Goal: Information Seeking & Learning: Find specific fact

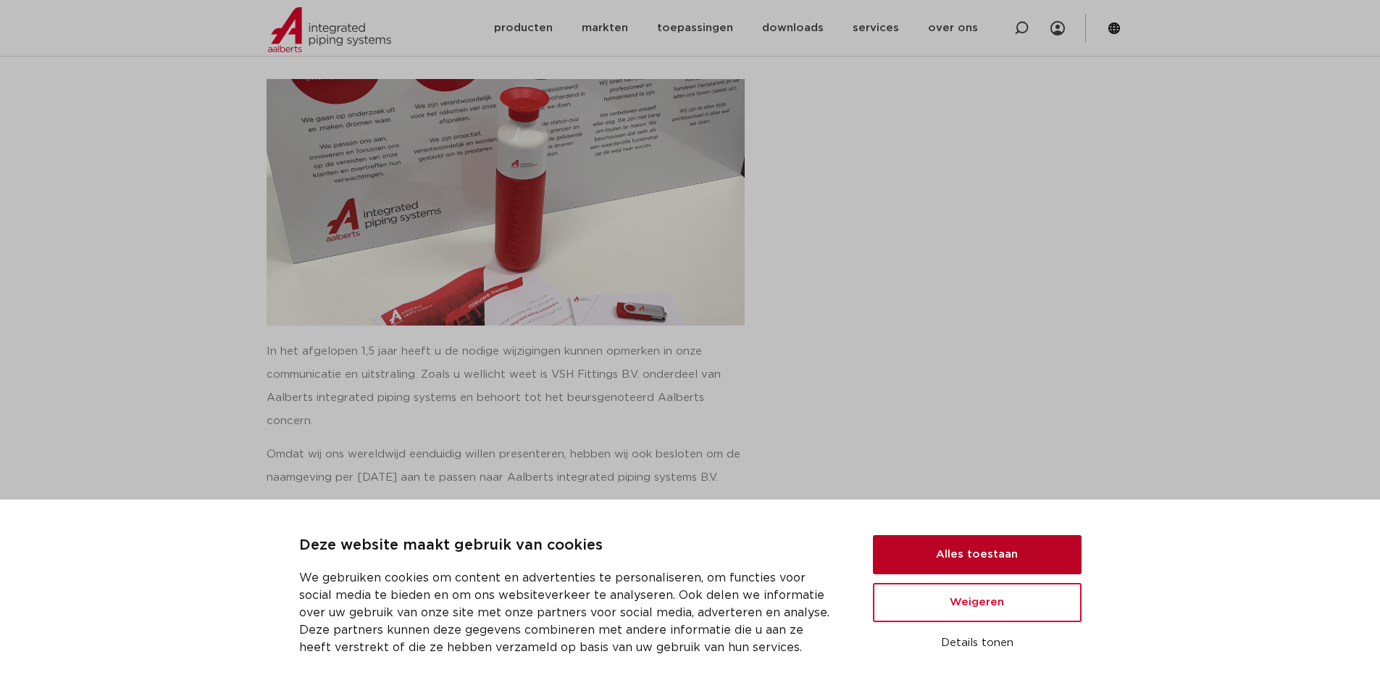
click at [979, 551] on button "Alles toestaan" at bounding box center [977, 554] width 209 height 39
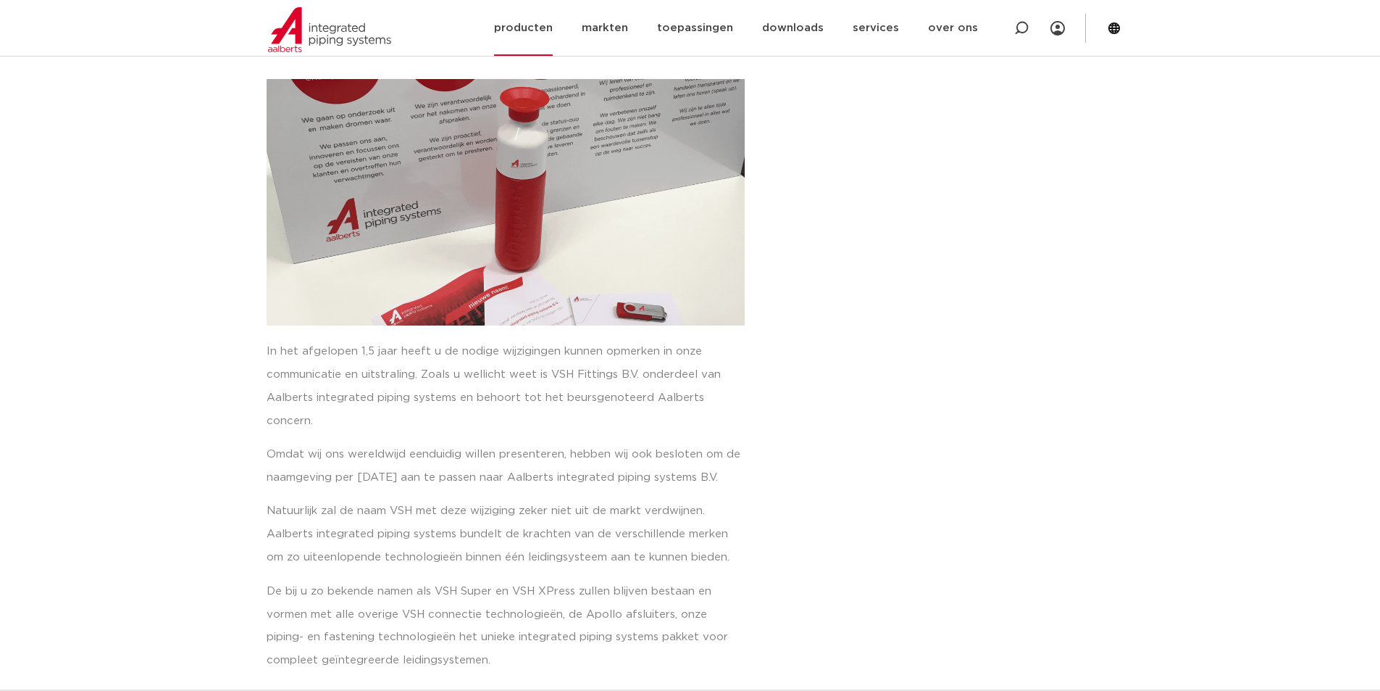
click at [525, 22] on link "producten" at bounding box center [523, 28] width 59 height 56
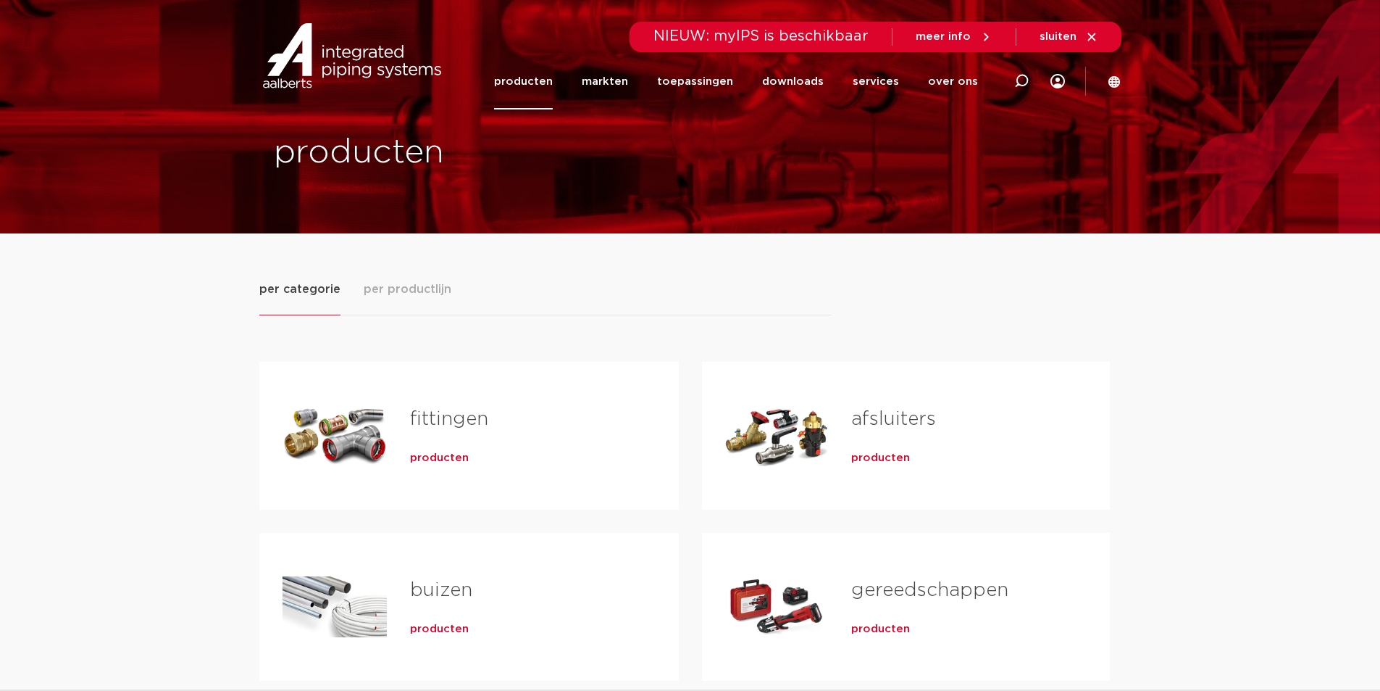
scroll to position [241, 0]
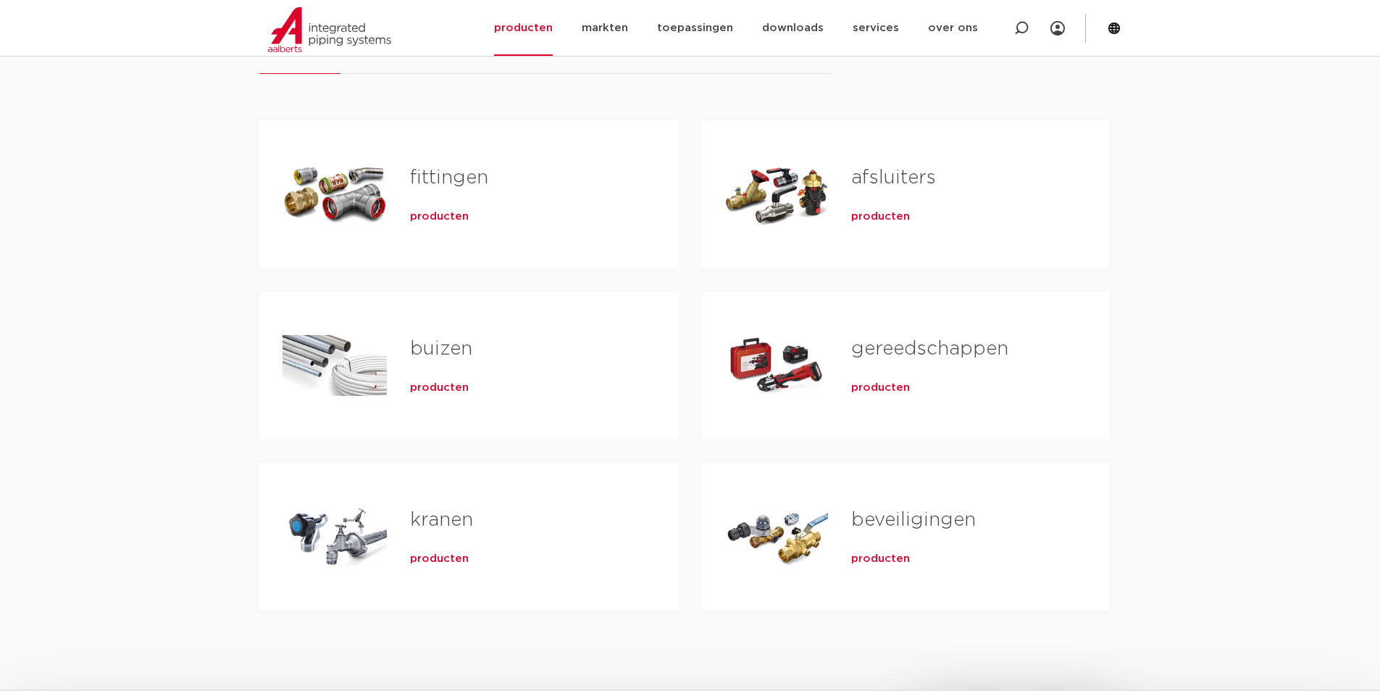
click at [435, 214] on span "producten" at bounding box center [439, 216] width 59 height 14
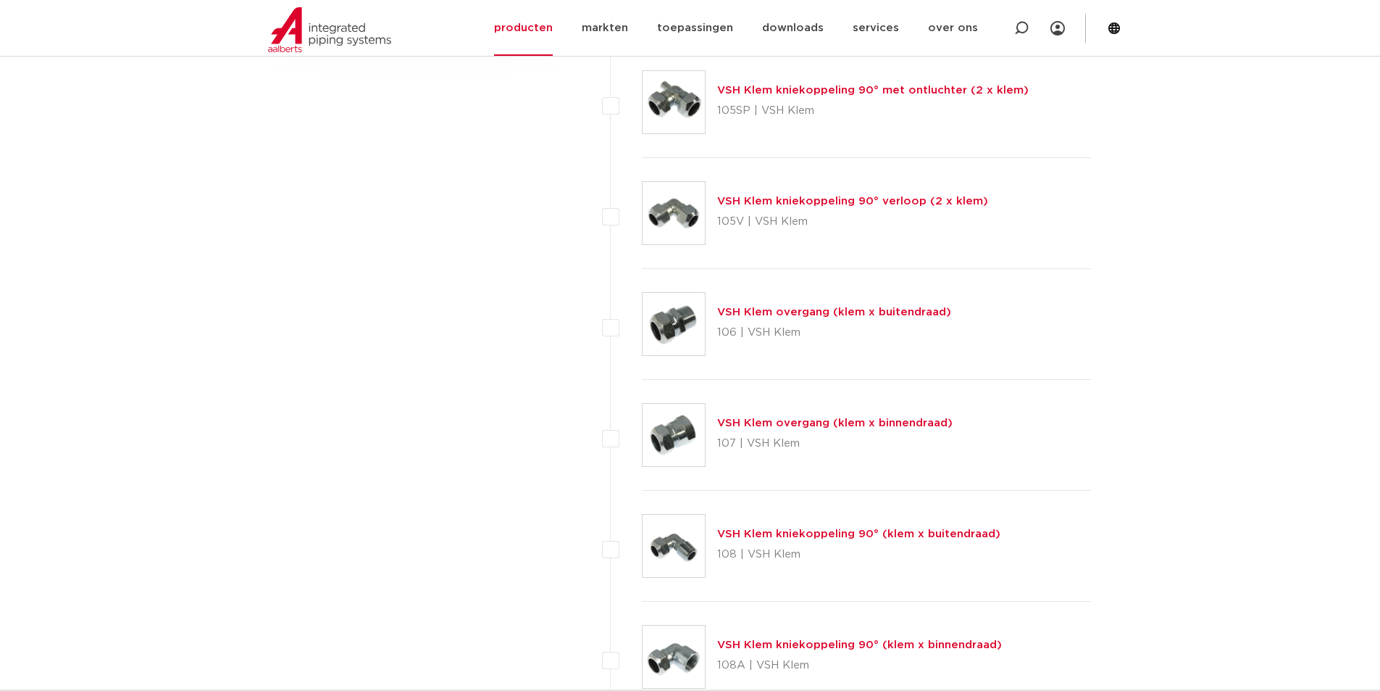
scroll to position [461, 0]
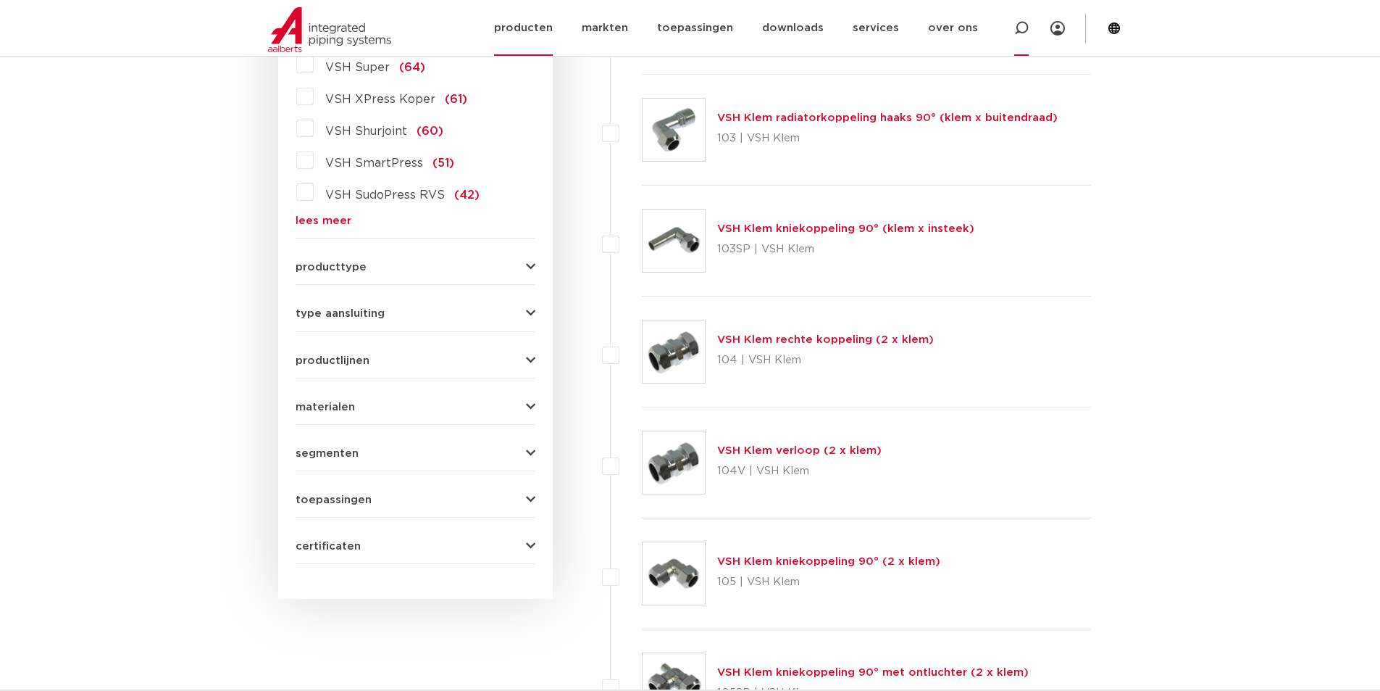
click at [1029, 25] on icon at bounding box center [1021, 28] width 14 height 14
paste input "82762"
type input "82762"
drag, startPoint x: 1109, startPoint y: 149, endPoint x: 1109, endPoint y: 142, distance: 7.3
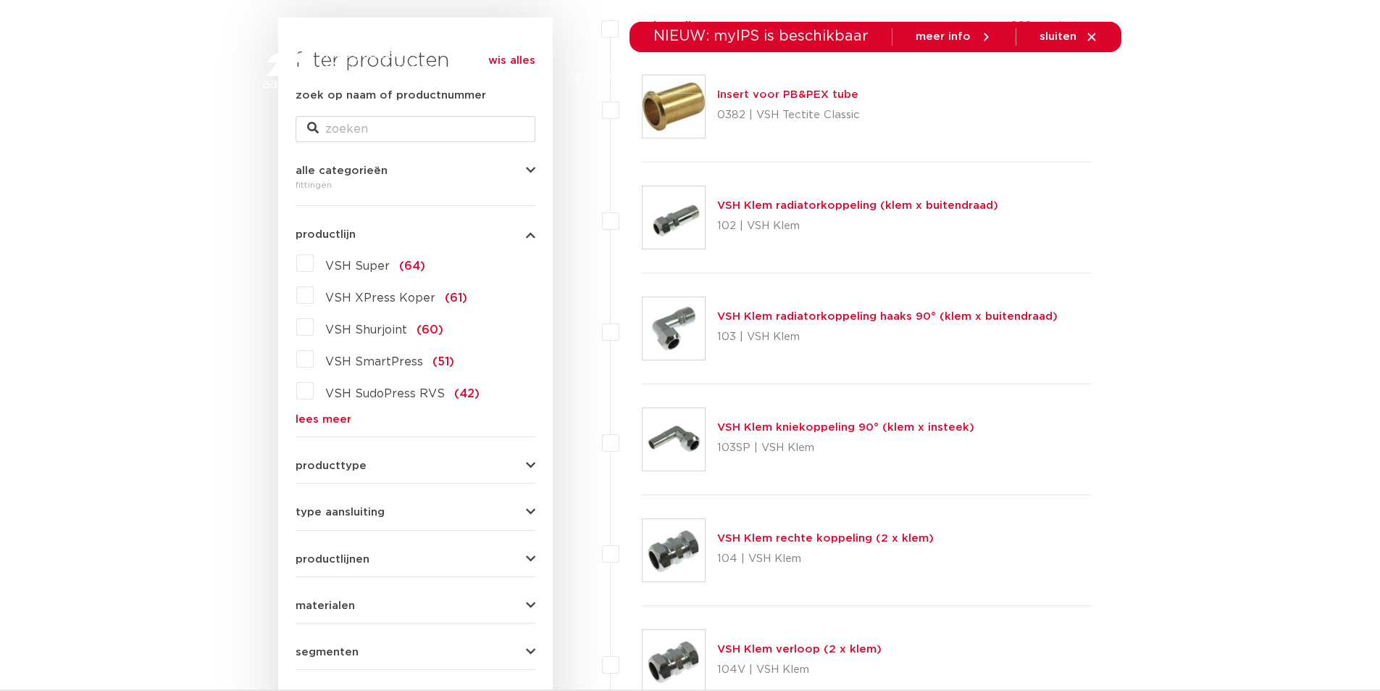
scroll to position [0, 0]
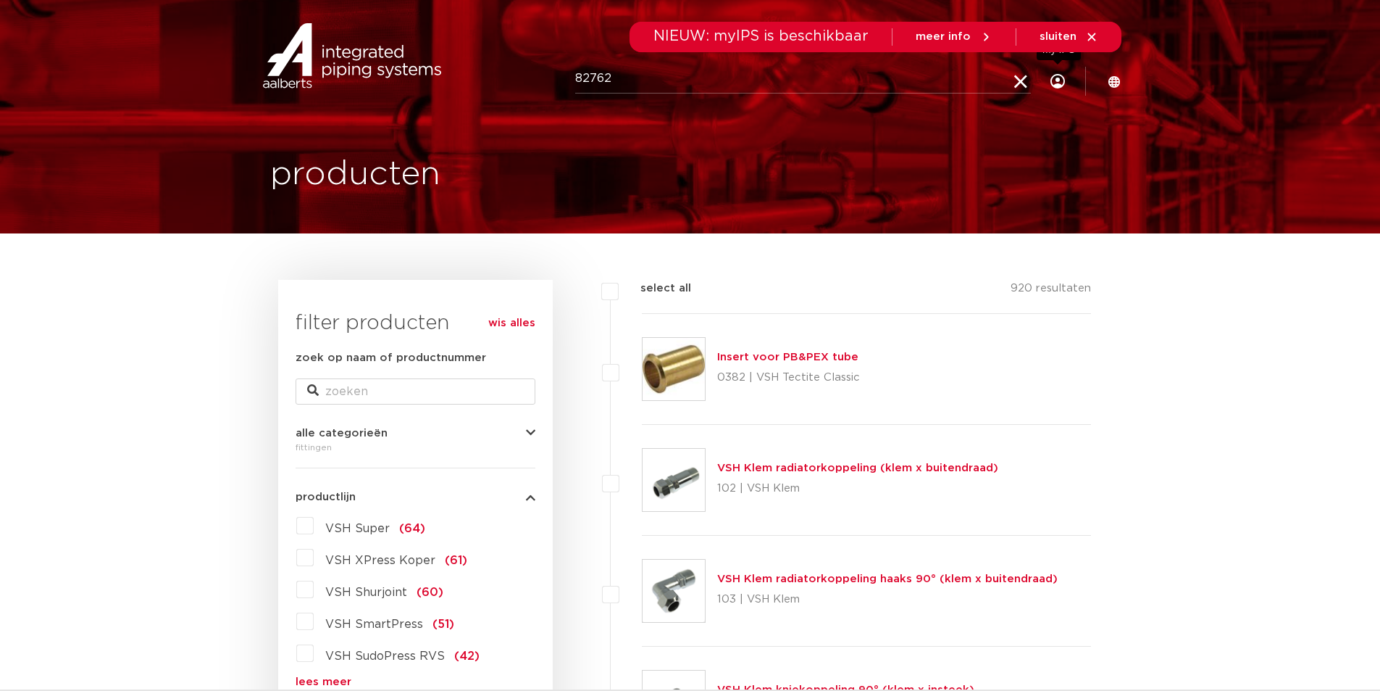
click at [1061, 80] on icon at bounding box center [1058, 81] width 14 height 14
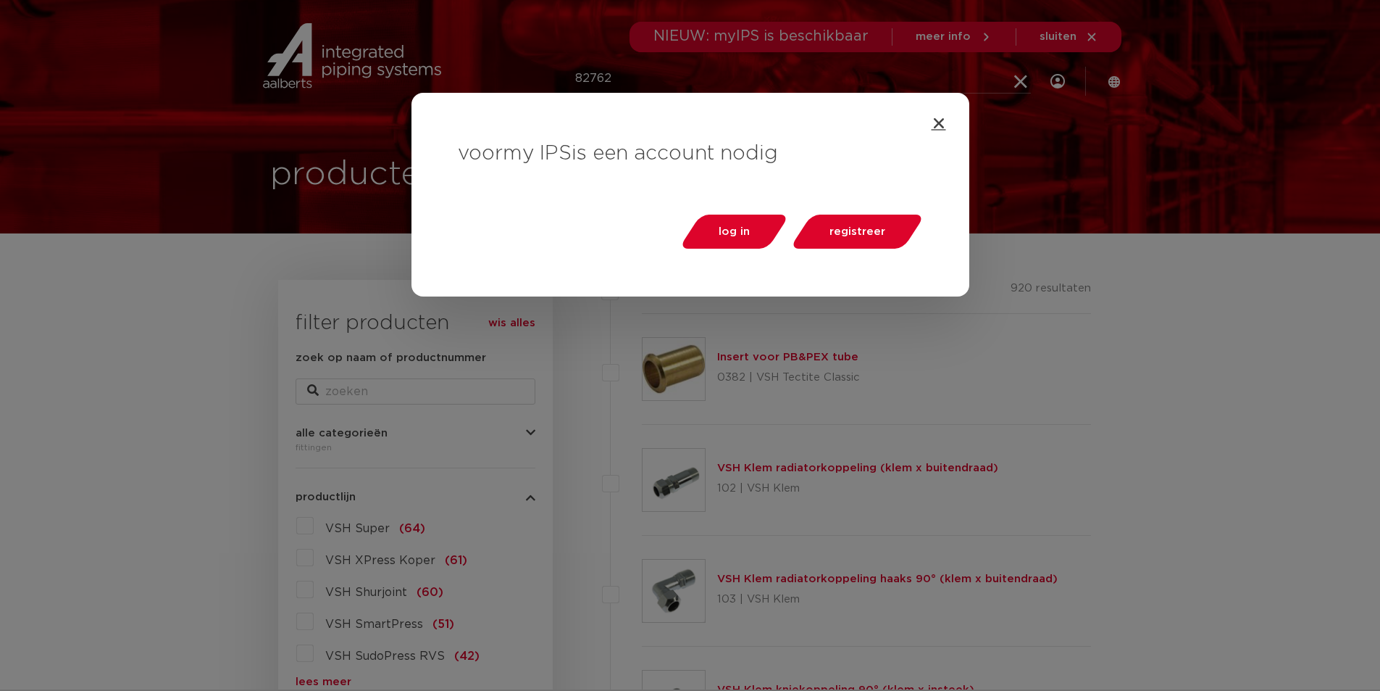
click at [936, 117] on icon "Close" at bounding box center [939, 123] width 14 height 14
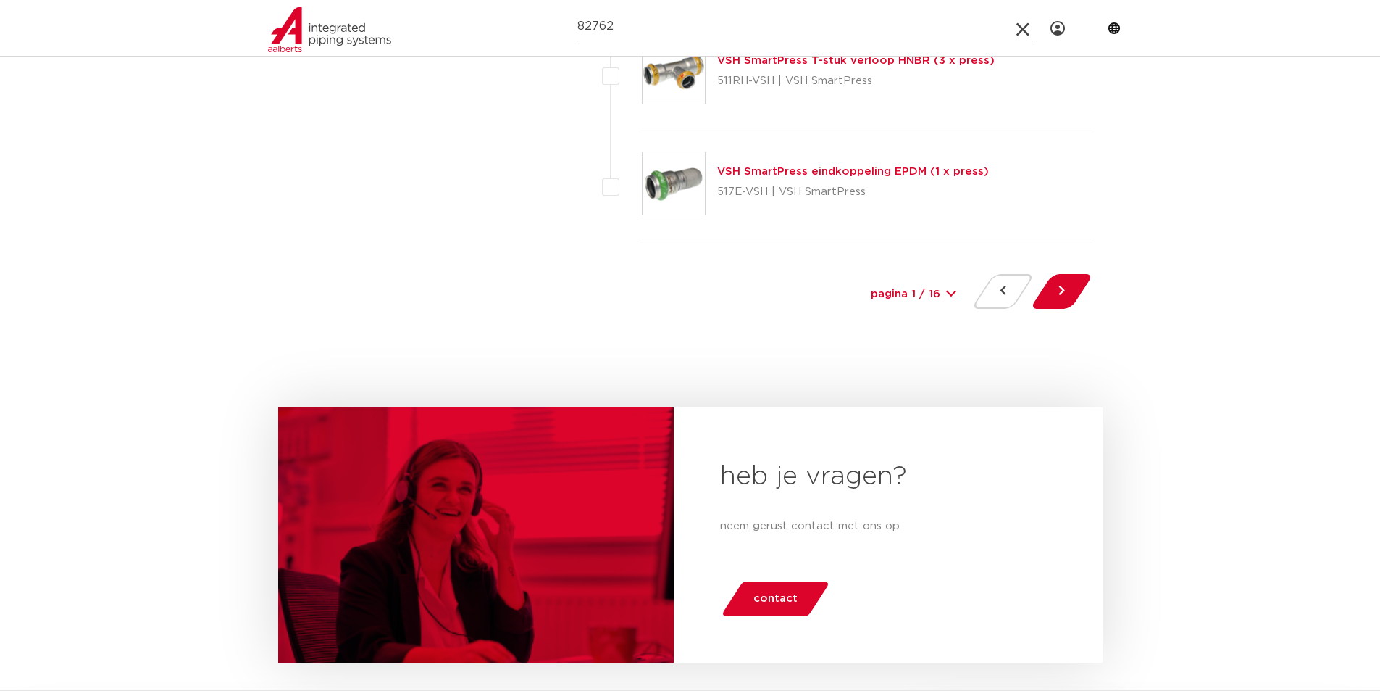
scroll to position [6763, 0]
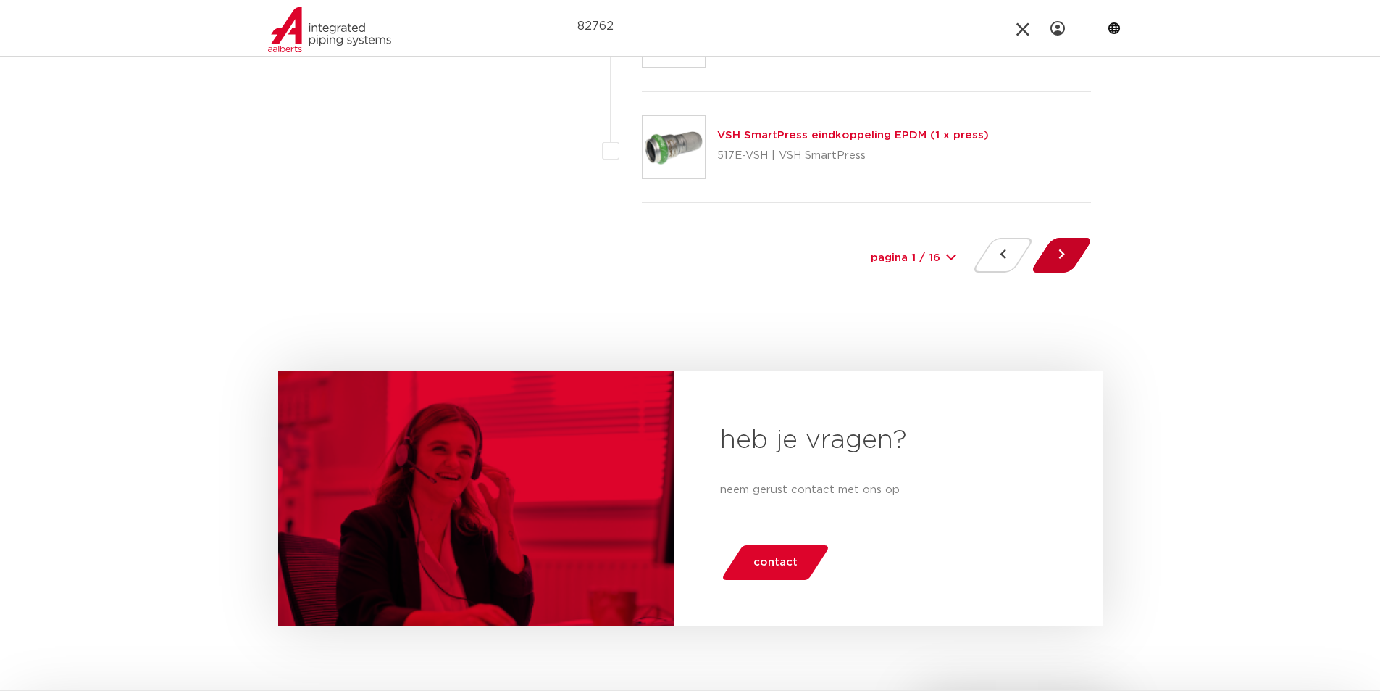
click at [1061, 251] on button at bounding box center [1061, 255] width 41 height 35
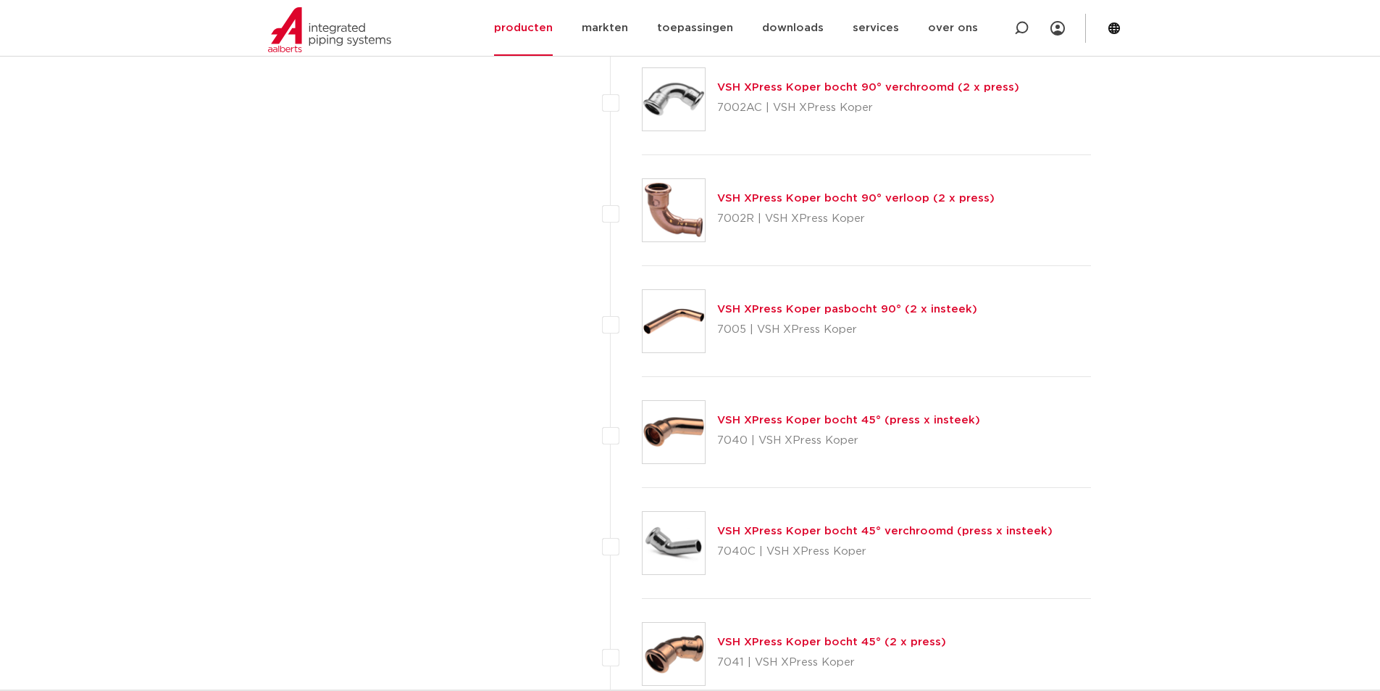
scroll to position [6522, 0]
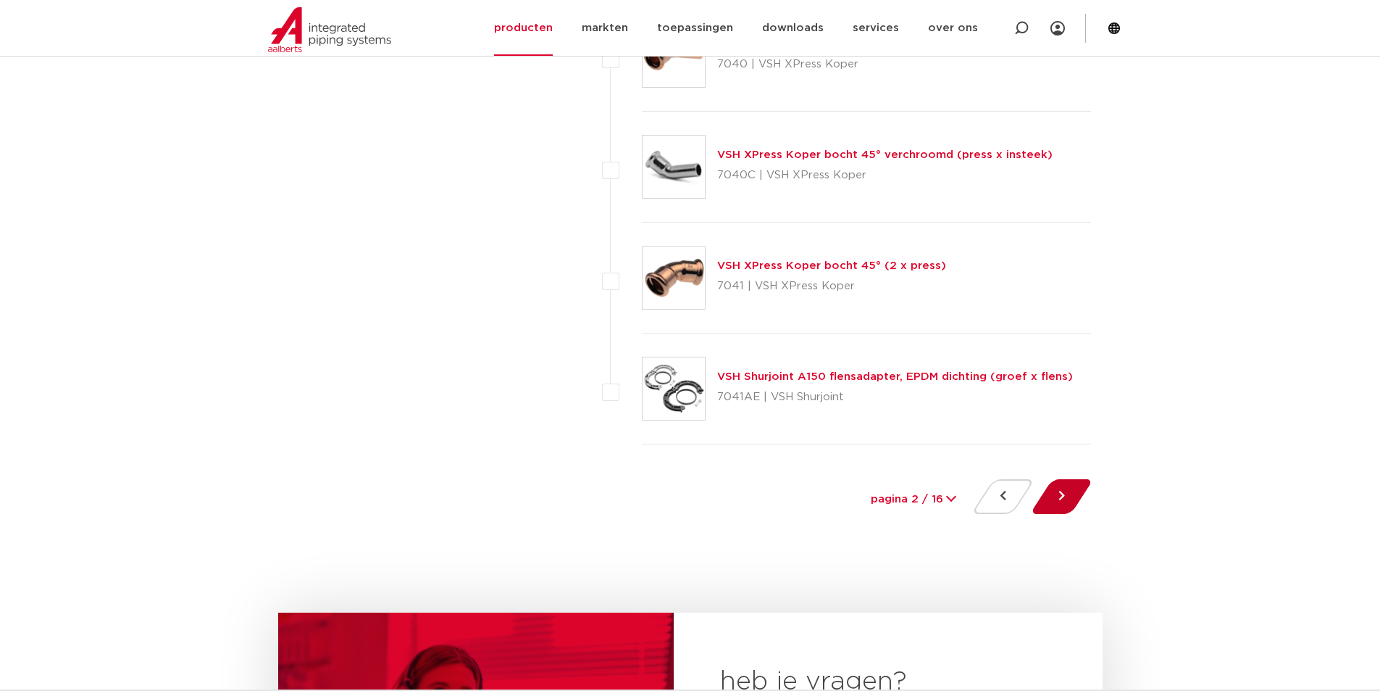
click at [1071, 493] on button at bounding box center [1061, 496] width 41 height 35
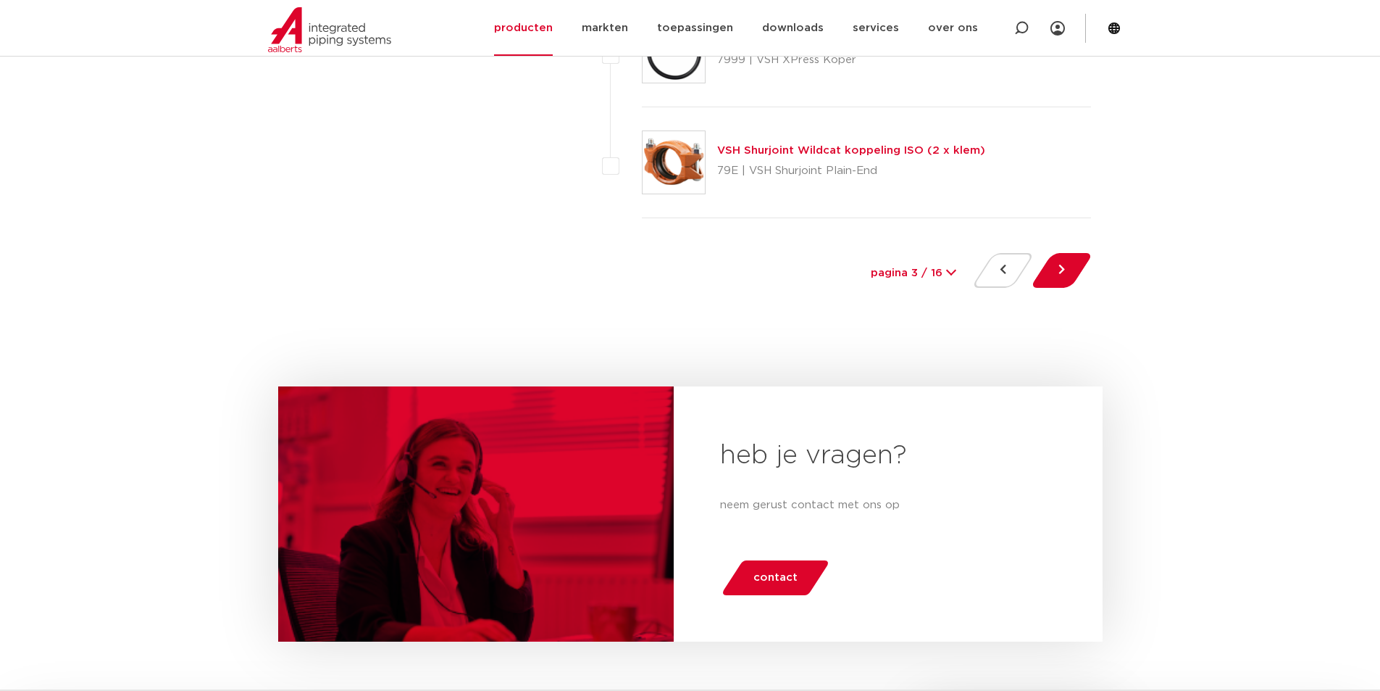
scroll to position [6763, 0]
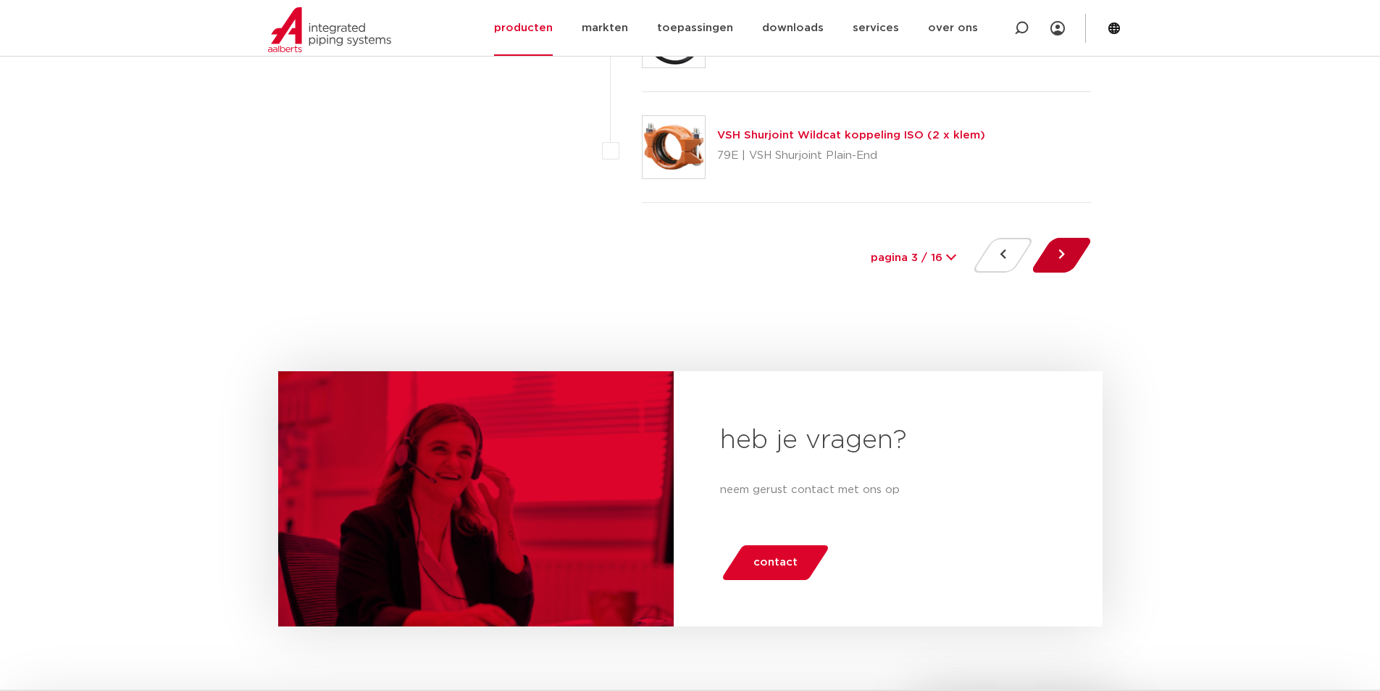
click at [1068, 251] on button at bounding box center [1061, 255] width 41 height 35
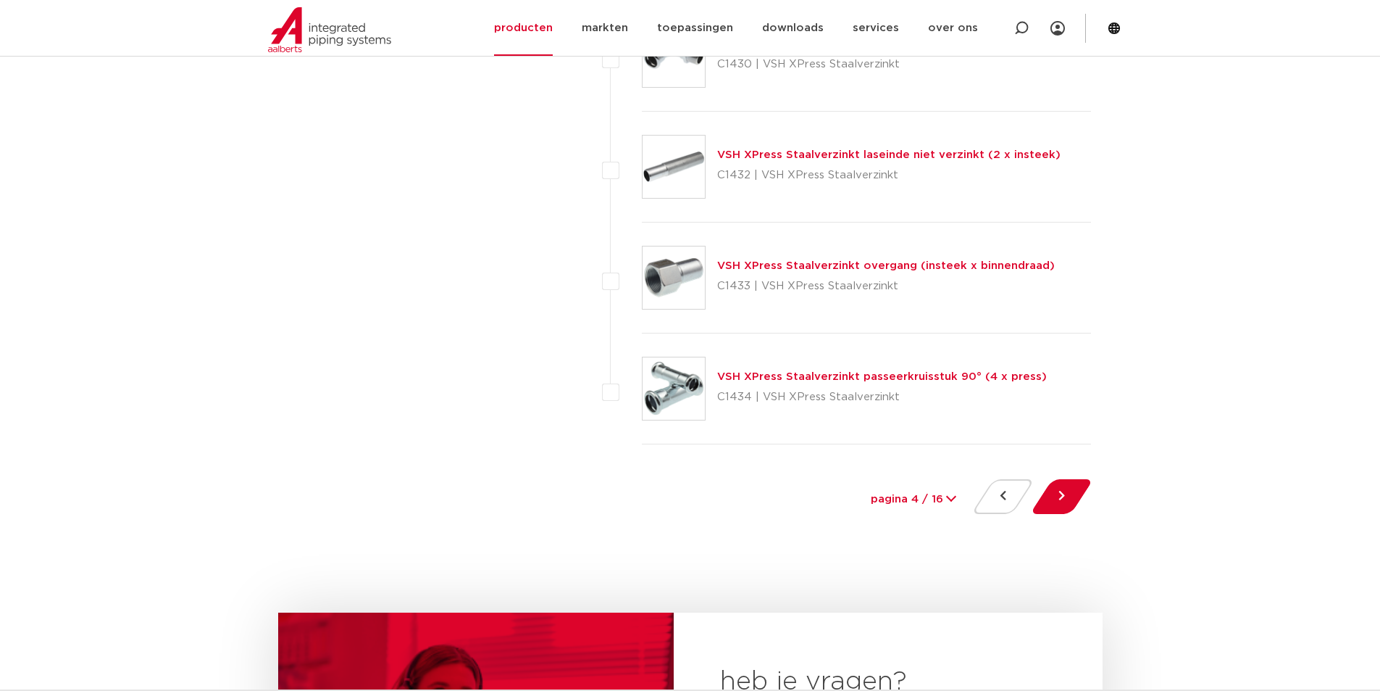
scroll to position [6763, 0]
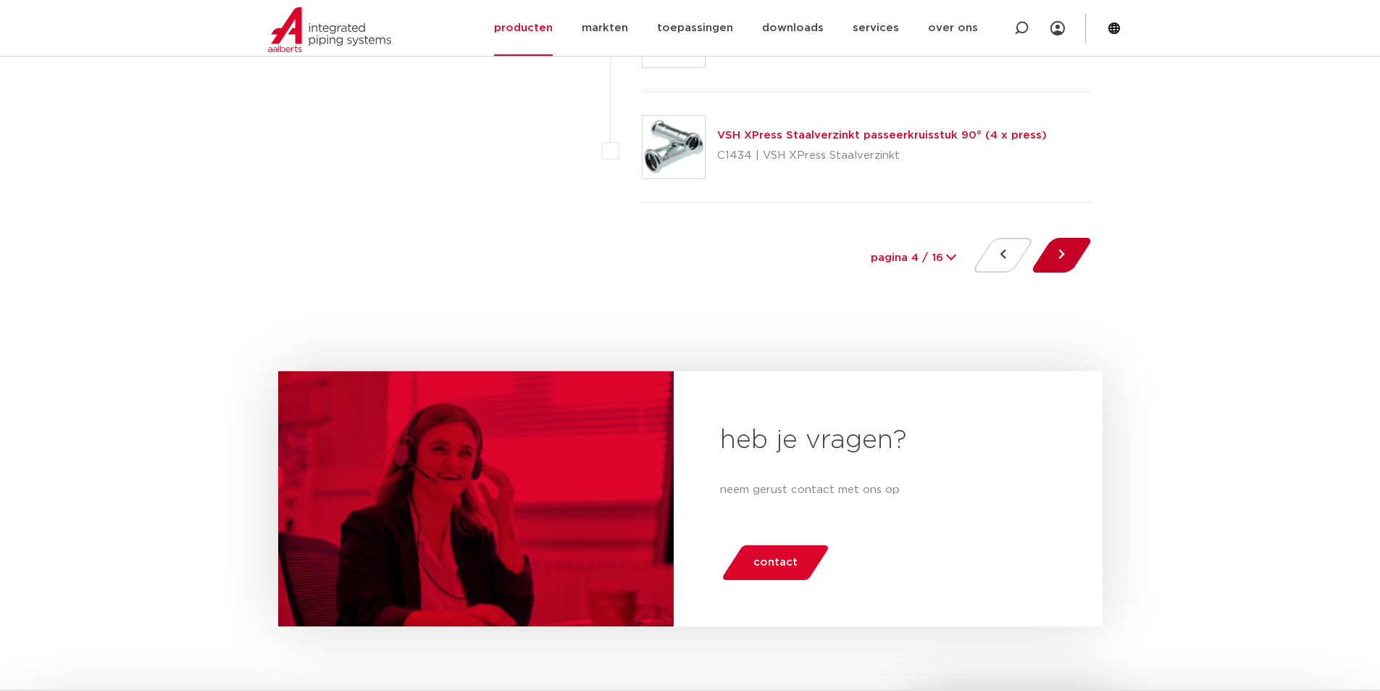
click at [1059, 251] on button at bounding box center [1061, 255] width 41 height 35
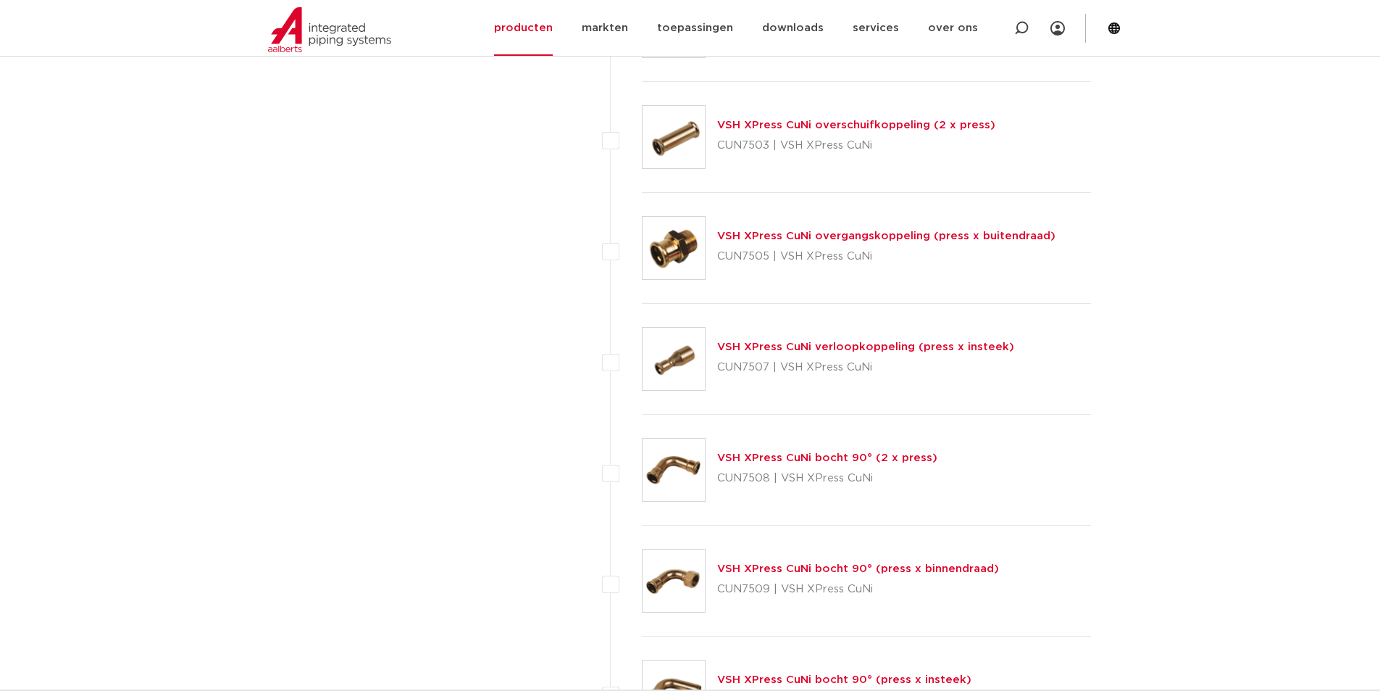
scroll to position [6522, 0]
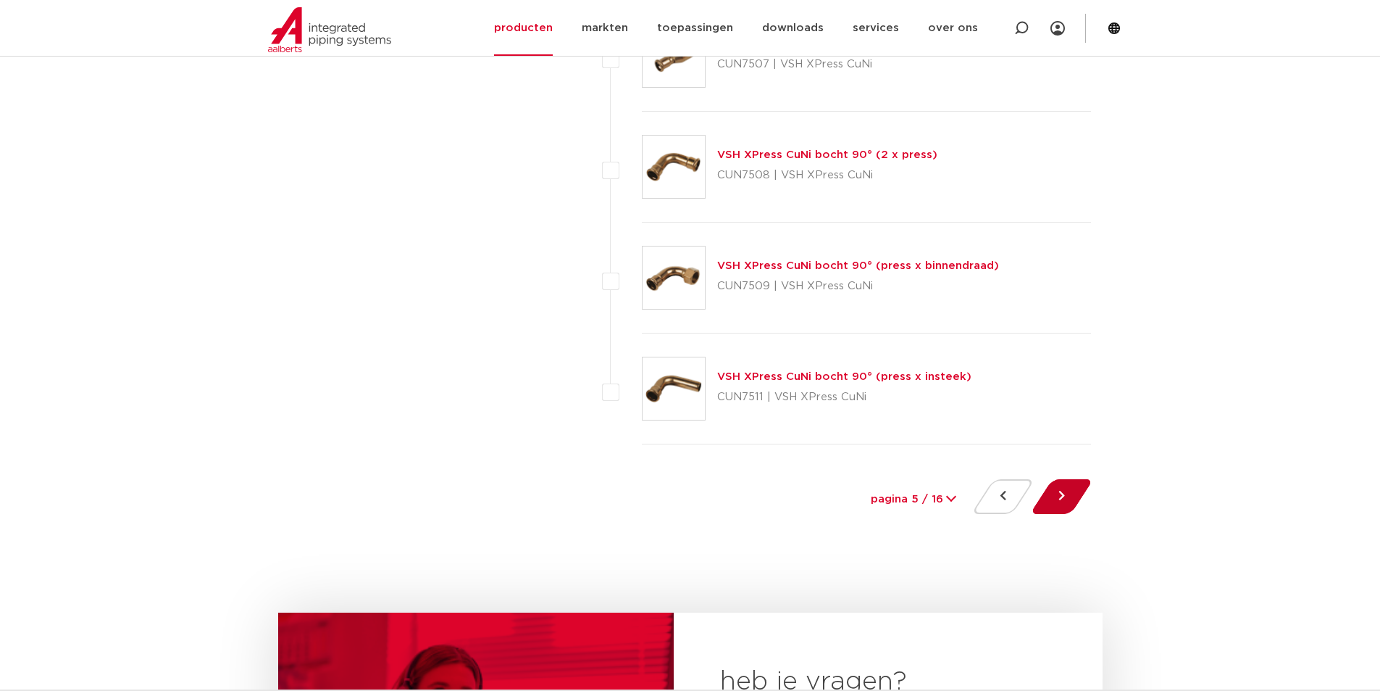
click at [1058, 489] on button at bounding box center [1061, 496] width 41 height 35
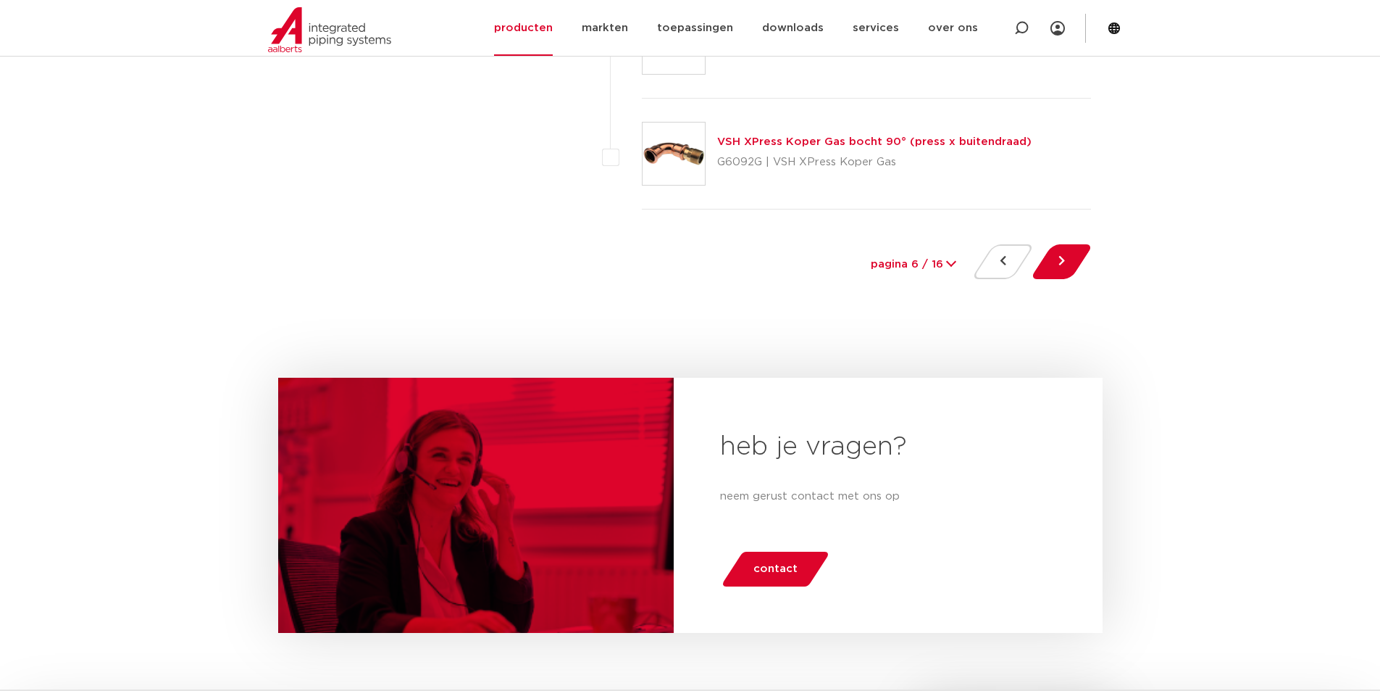
scroll to position [6763, 0]
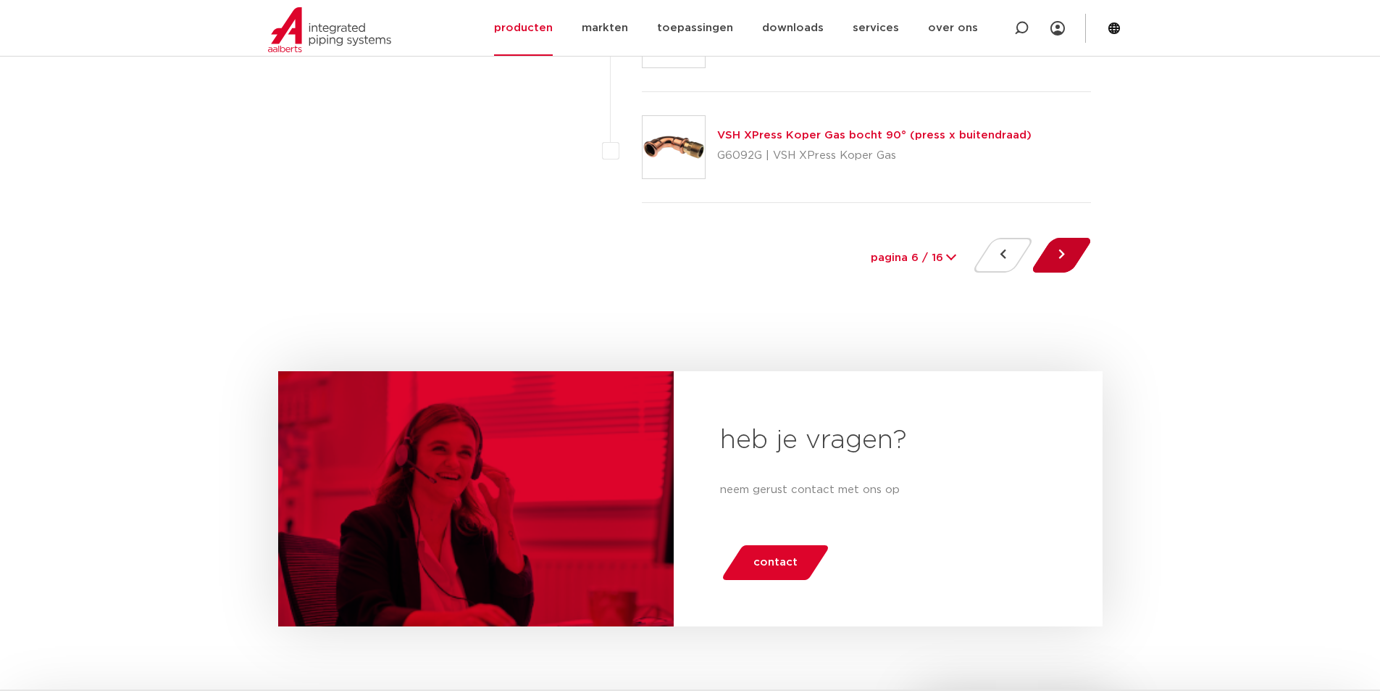
click at [1063, 260] on button at bounding box center [1061, 255] width 41 height 35
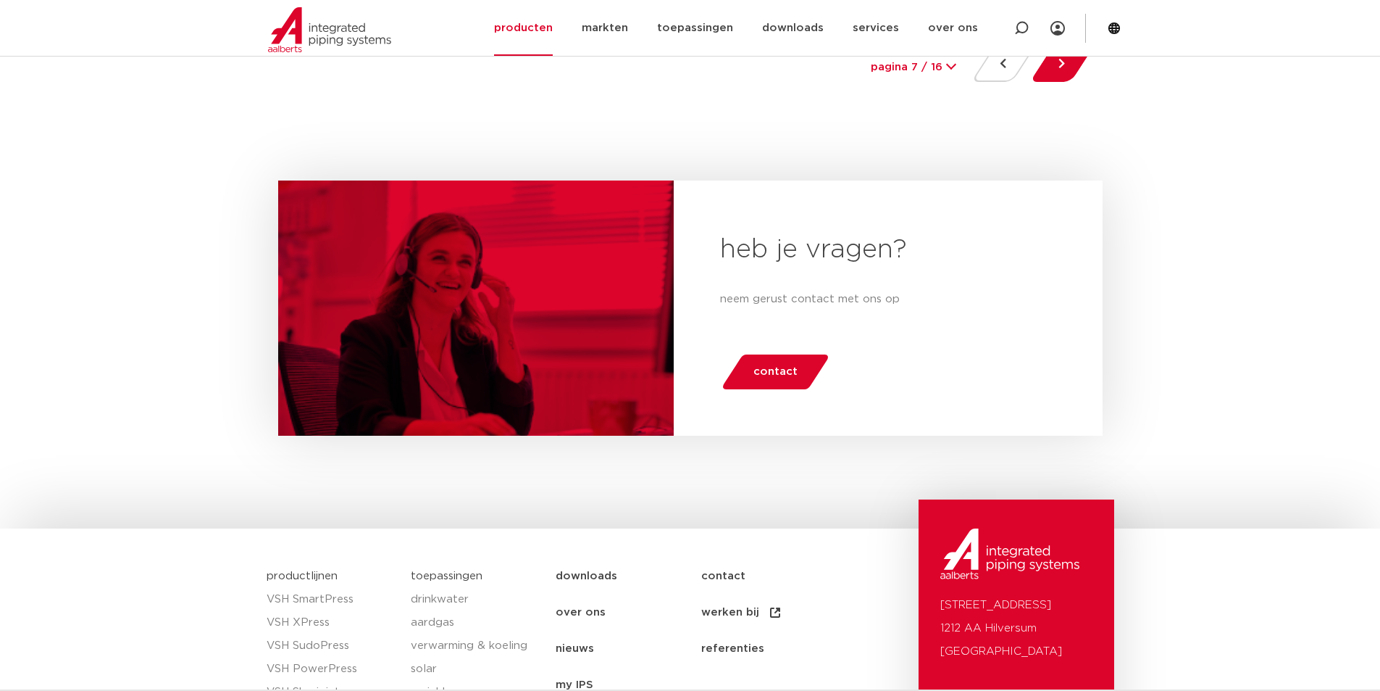
scroll to position [6470, 0]
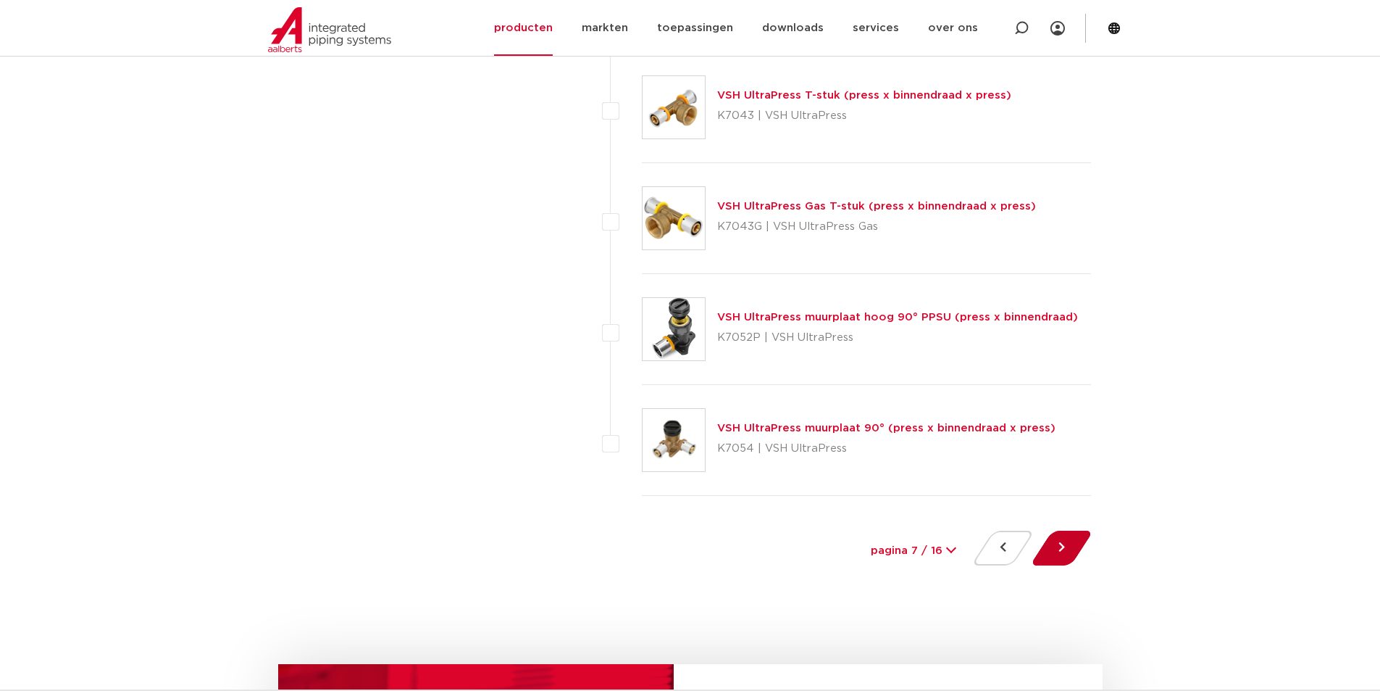
click at [1067, 548] on button at bounding box center [1061, 547] width 41 height 35
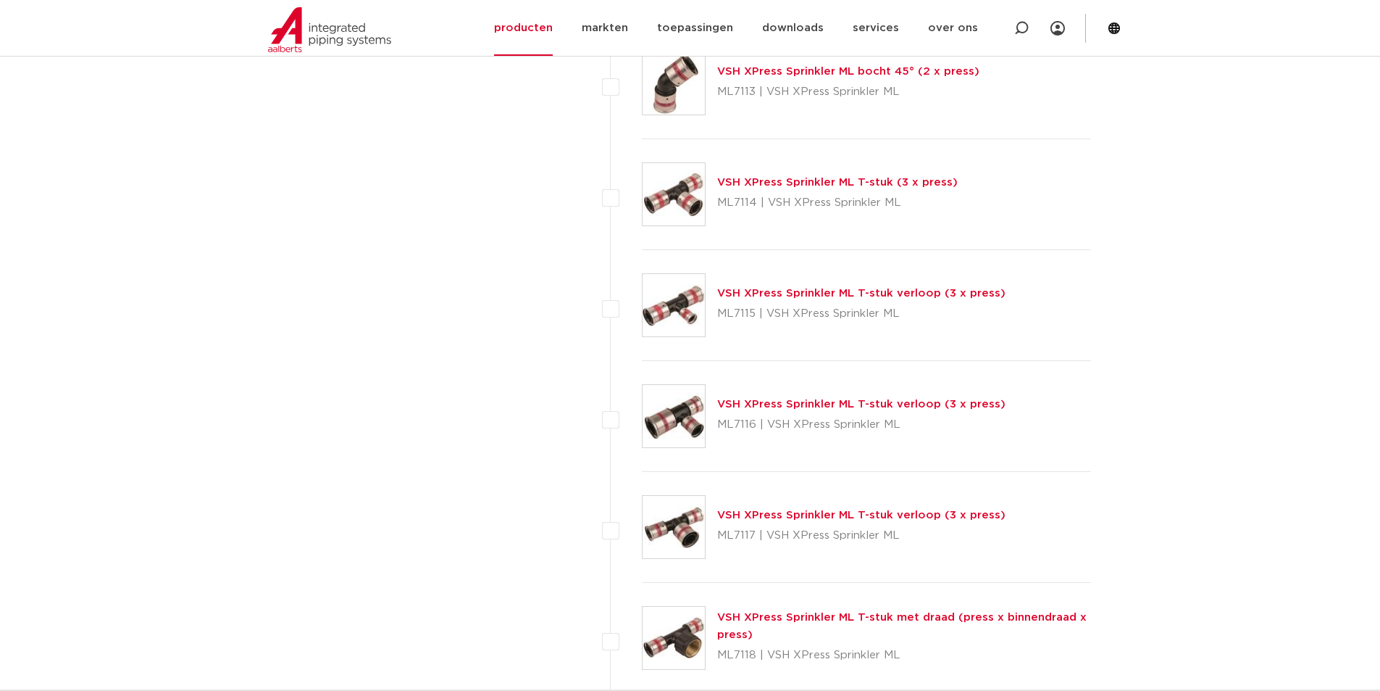
scroll to position [4538, 0]
